Goal: Book appointment/travel/reservation

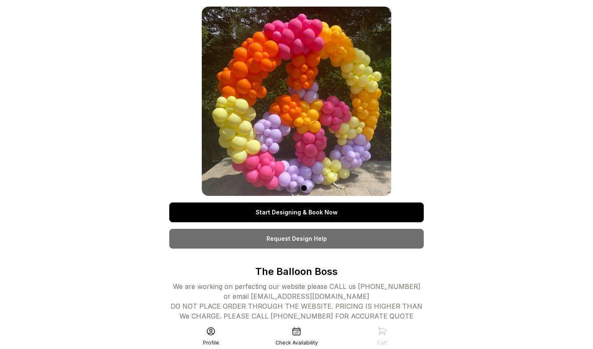
click at [280, 215] on link "Start Designing & Book Now" at bounding box center [296, 213] width 255 height 20
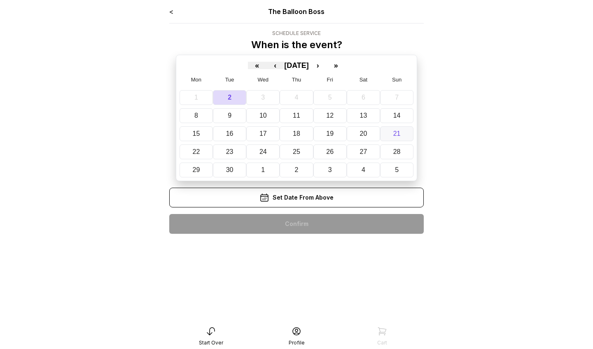
click at [396, 138] on button "21" at bounding box center [396, 133] width 33 height 15
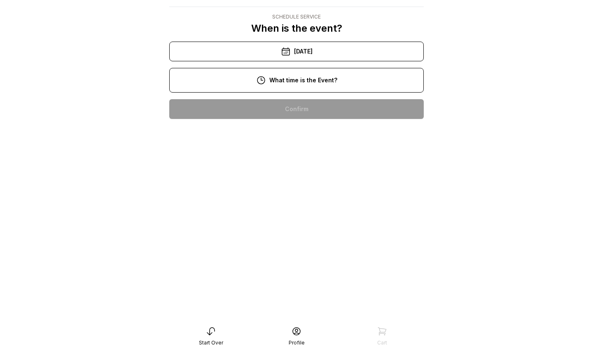
click at [298, 180] on div "1:00 pm" at bounding box center [296, 188] width 241 height 20
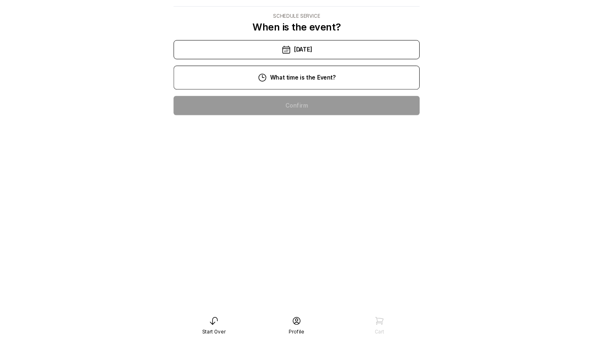
scroll to position [16, 0]
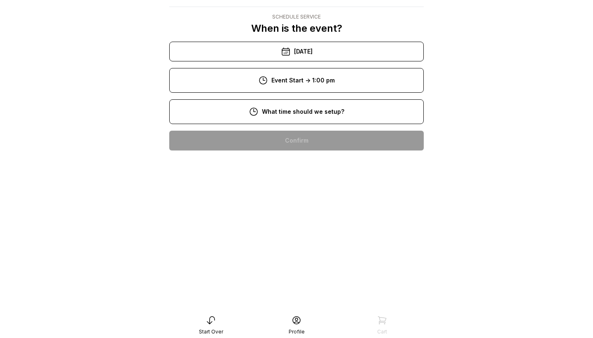
click at [308, 216] on div "11:00 am" at bounding box center [296, 220] width 241 height 20
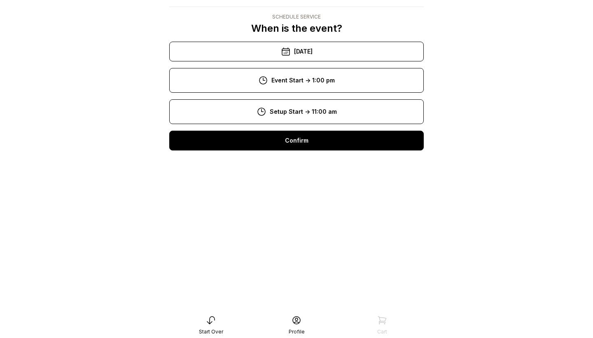
click at [317, 133] on div "Confirm" at bounding box center [296, 141] width 255 height 20
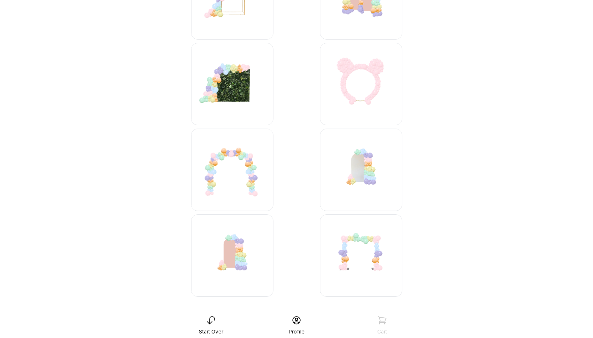
scroll to position [1052, 0]
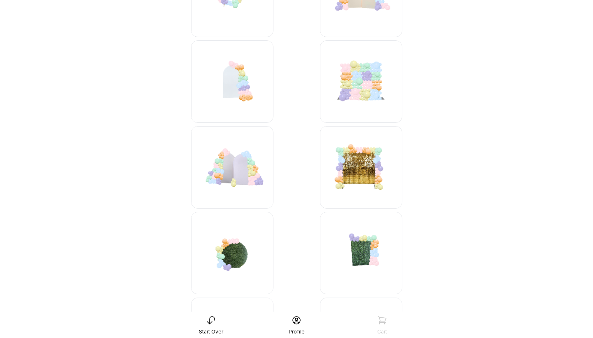
click at [232, 86] on img at bounding box center [232, 81] width 82 height 82
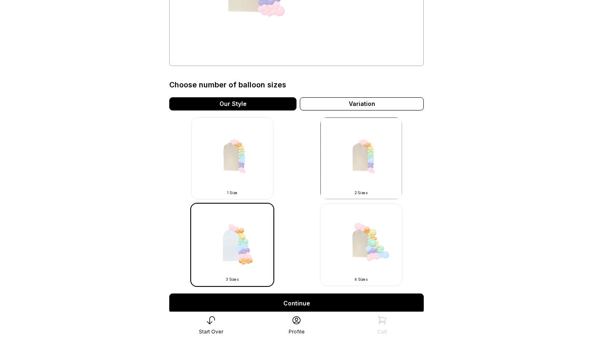
scroll to position [161, 0]
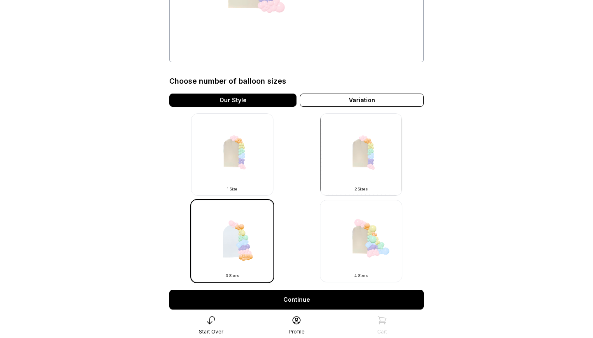
click at [223, 158] on img at bounding box center [232, 154] width 82 height 82
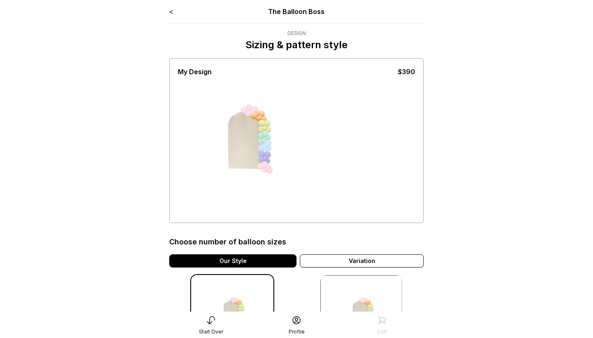
click at [172, 12] on link "<" at bounding box center [171, 11] width 4 height 8
